Goal: Navigation & Orientation: Find specific page/section

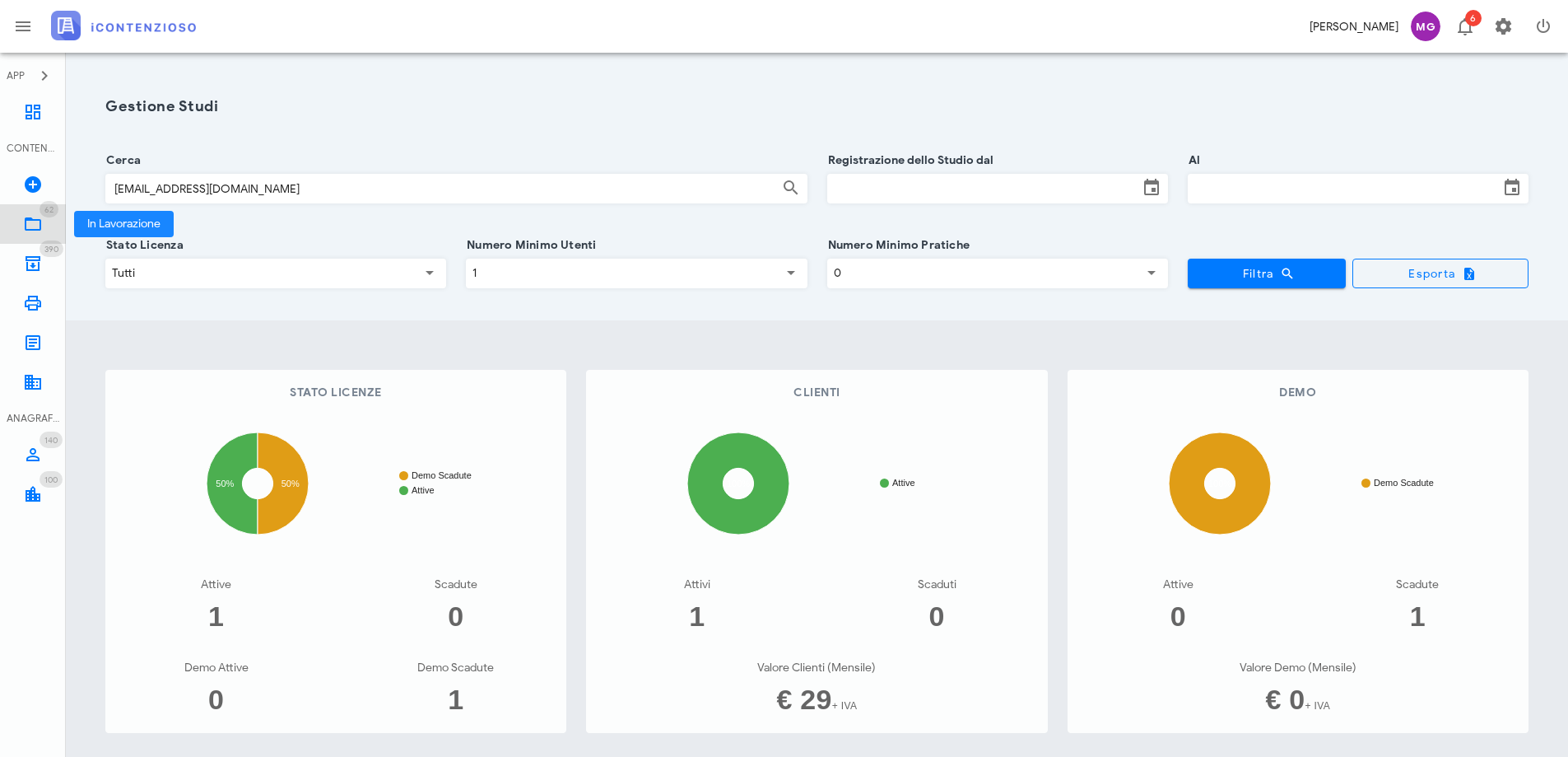
click at [36, 232] on icon at bounding box center [32, 224] width 20 height 20
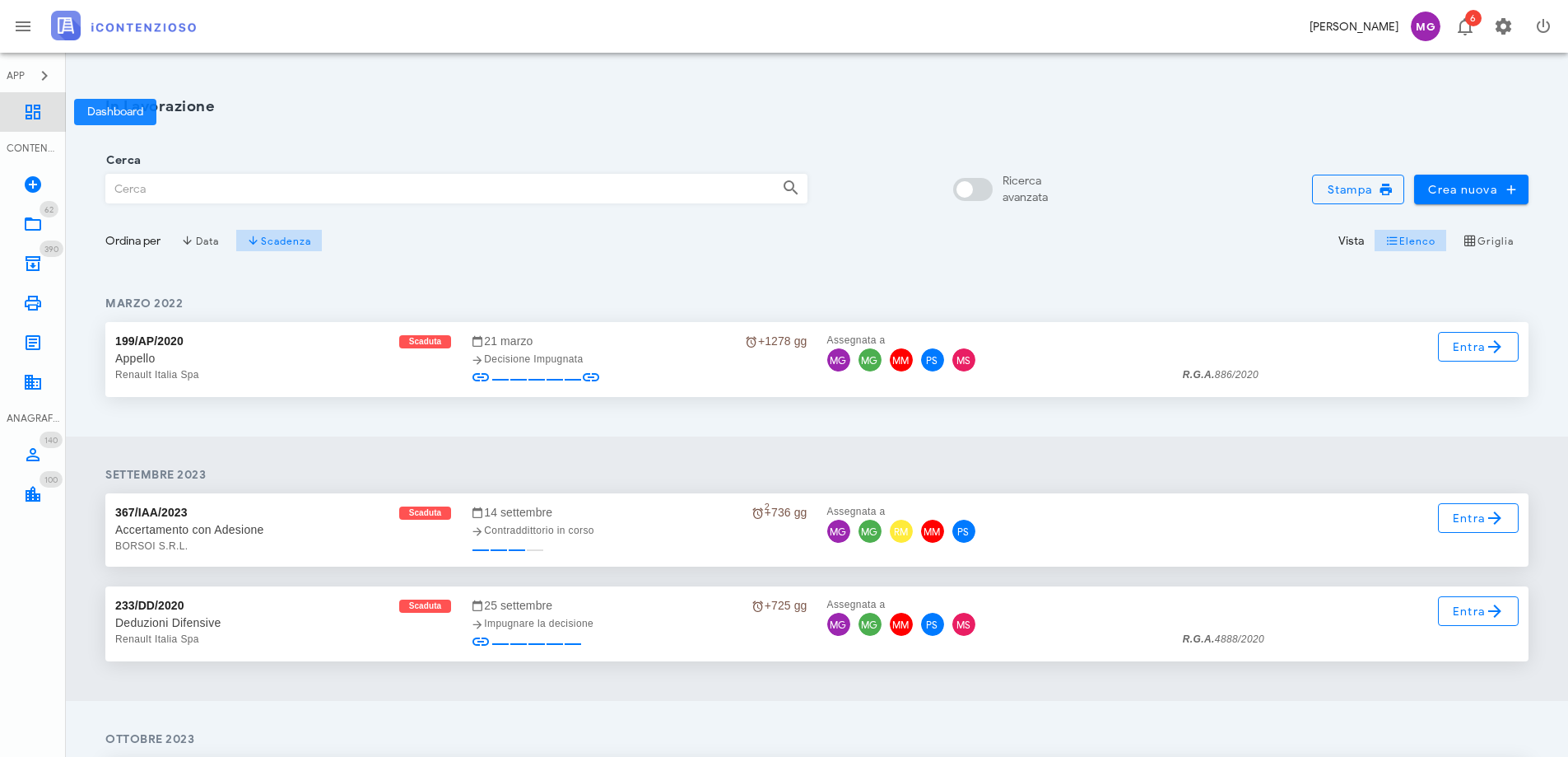
click at [34, 120] on icon at bounding box center [32, 112] width 20 height 20
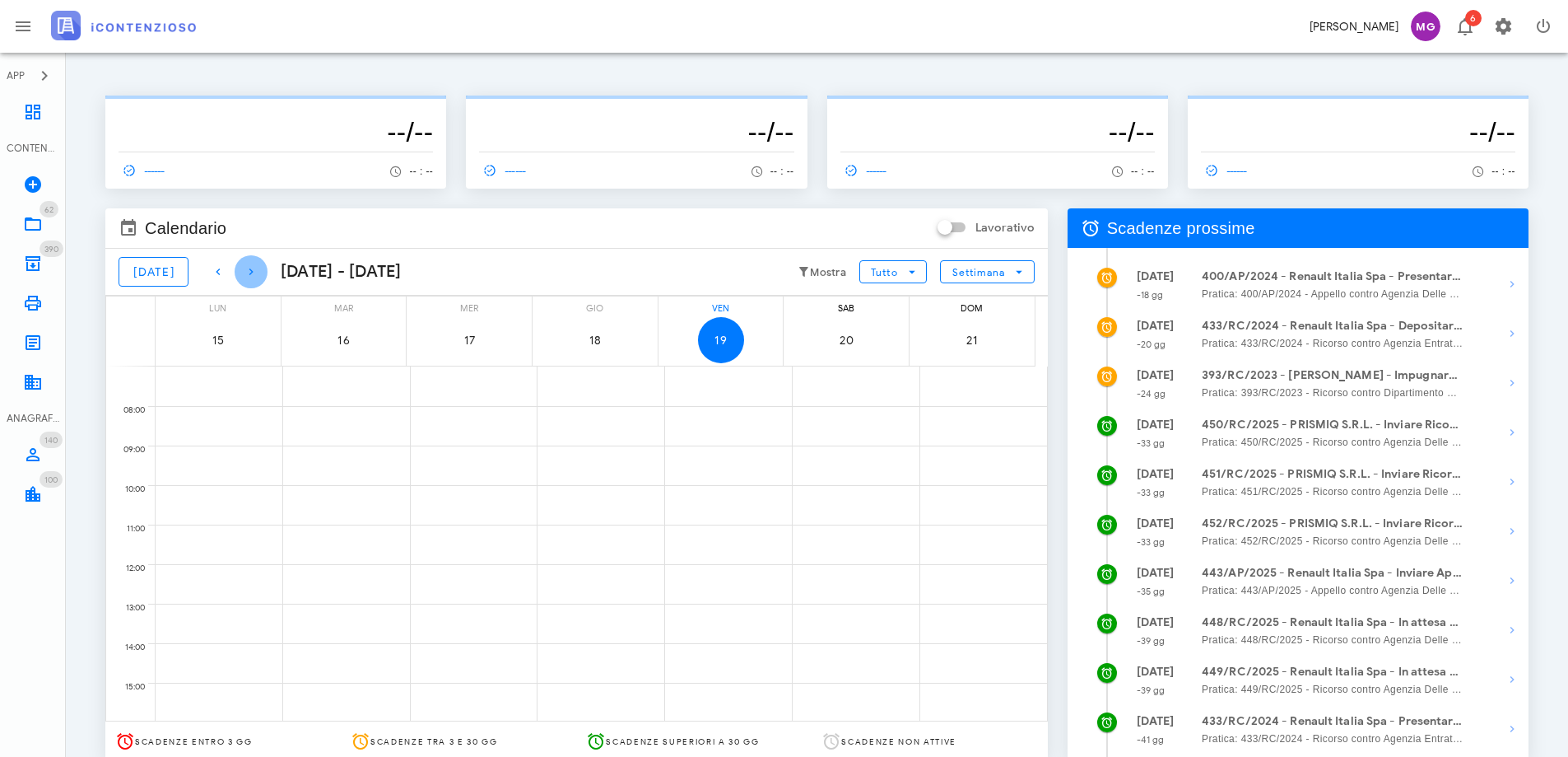
click at [241, 270] on icon "button" at bounding box center [250, 271] width 20 height 20
